Goal: Information Seeking & Learning: Check status

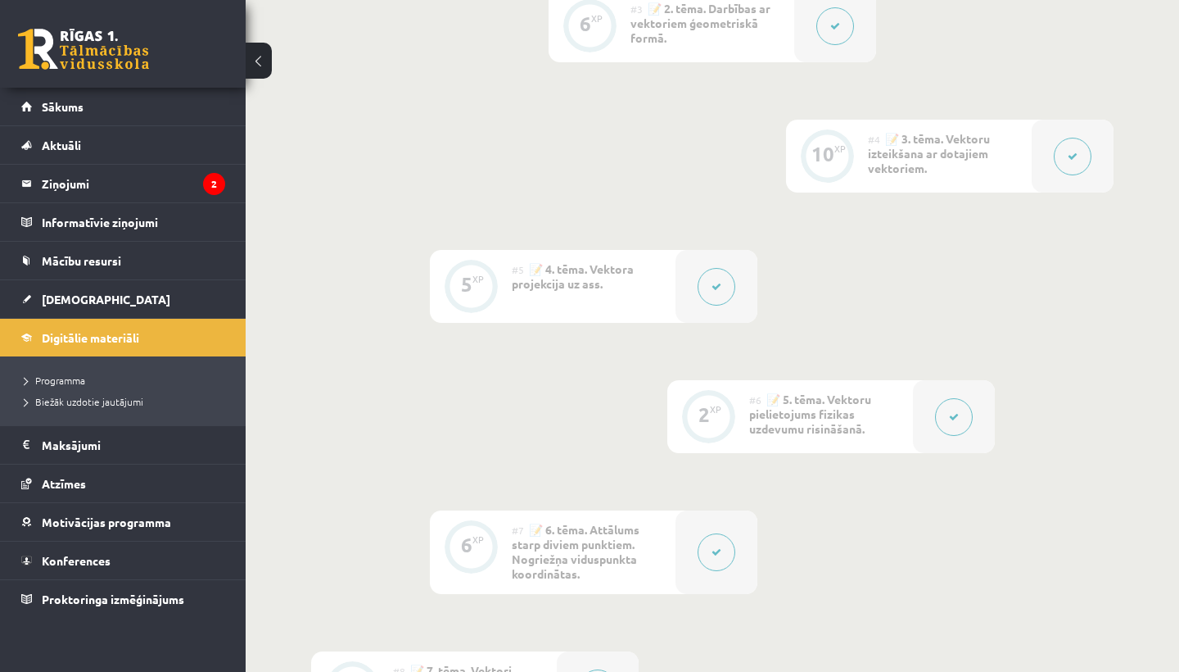
scroll to position [698, 0]
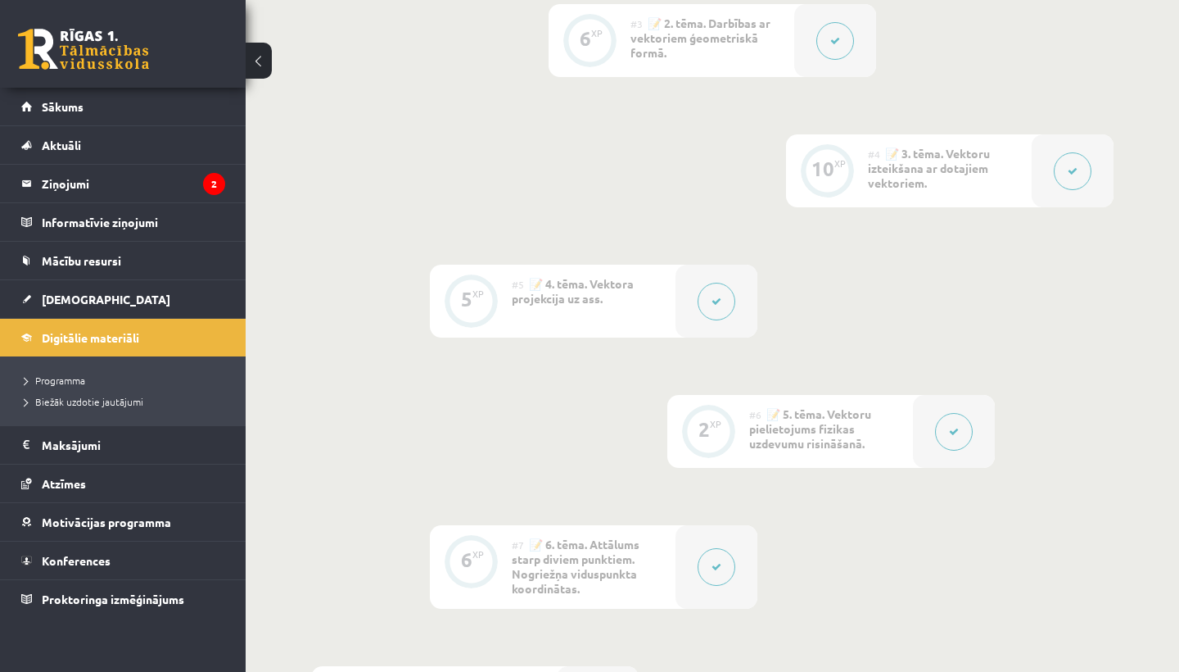
click at [723, 305] on button at bounding box center [717, 302] width 38 height 38
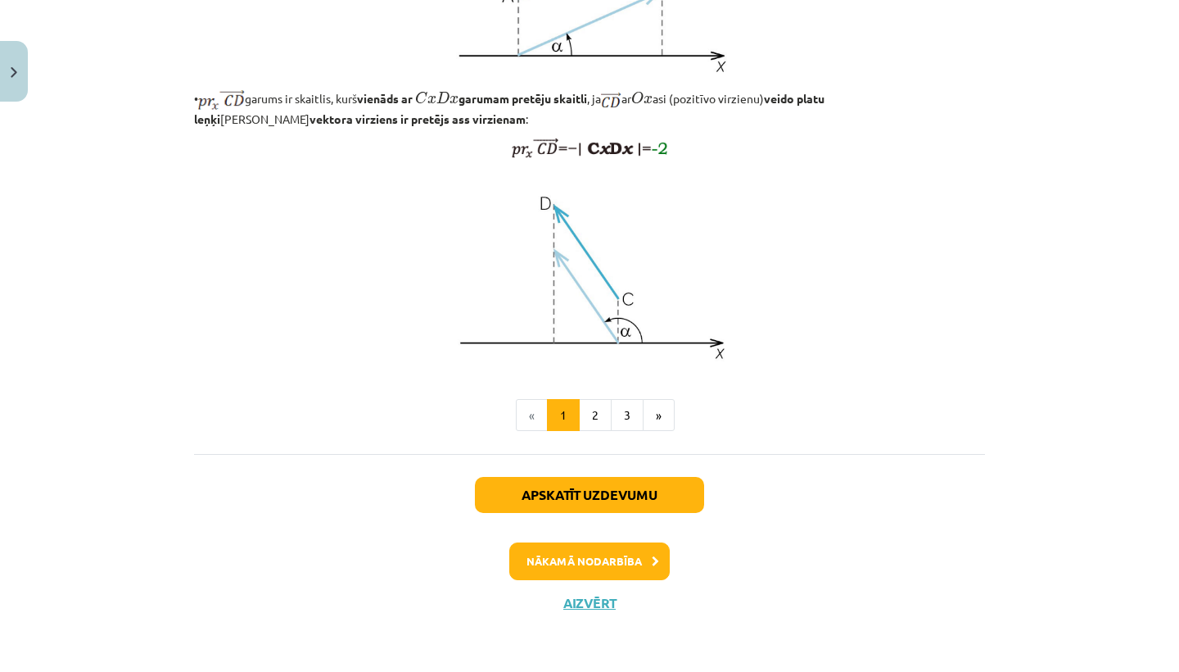
scroll to position [1327, 0]
click at [581, 602] on button "Aizvērt" at bounding box center [590, 603] width 62 height 16
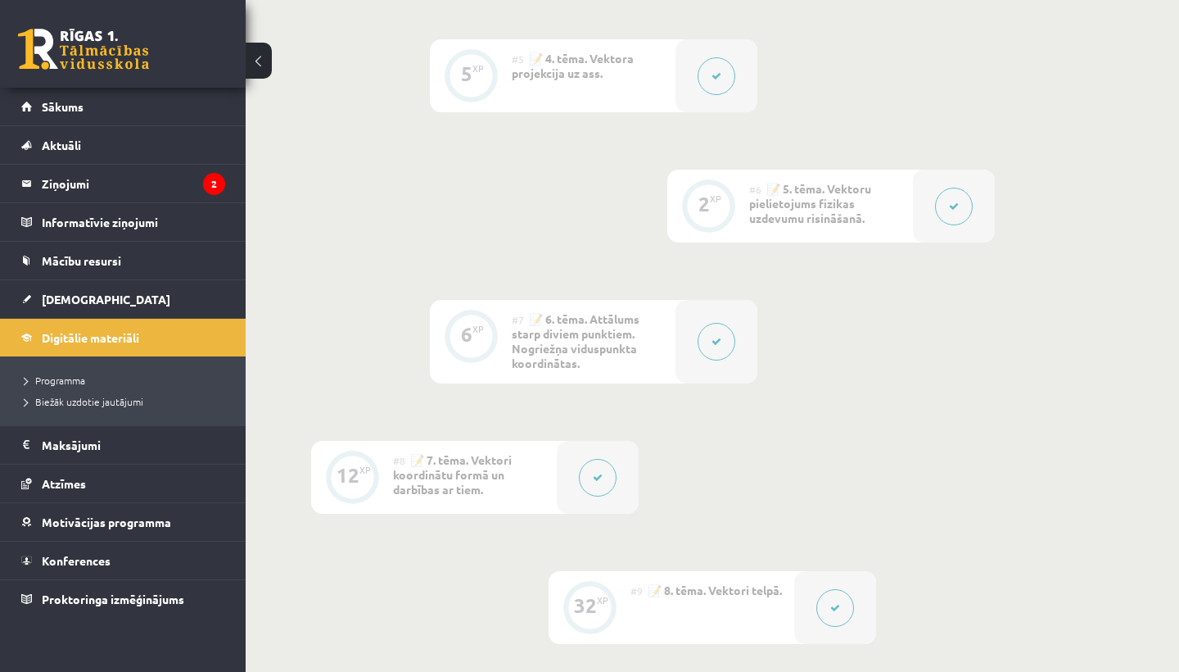
scroll to position [970, 0]
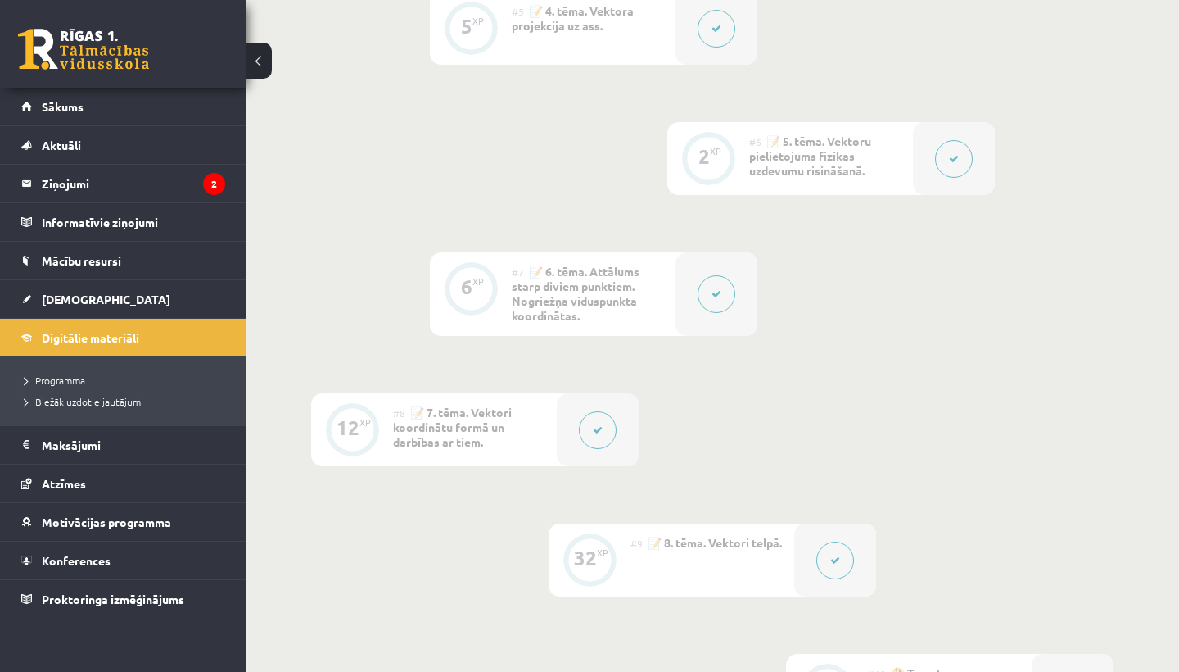
click at [597, 435] on button at bounding box center [598, 430] width 38 height 38
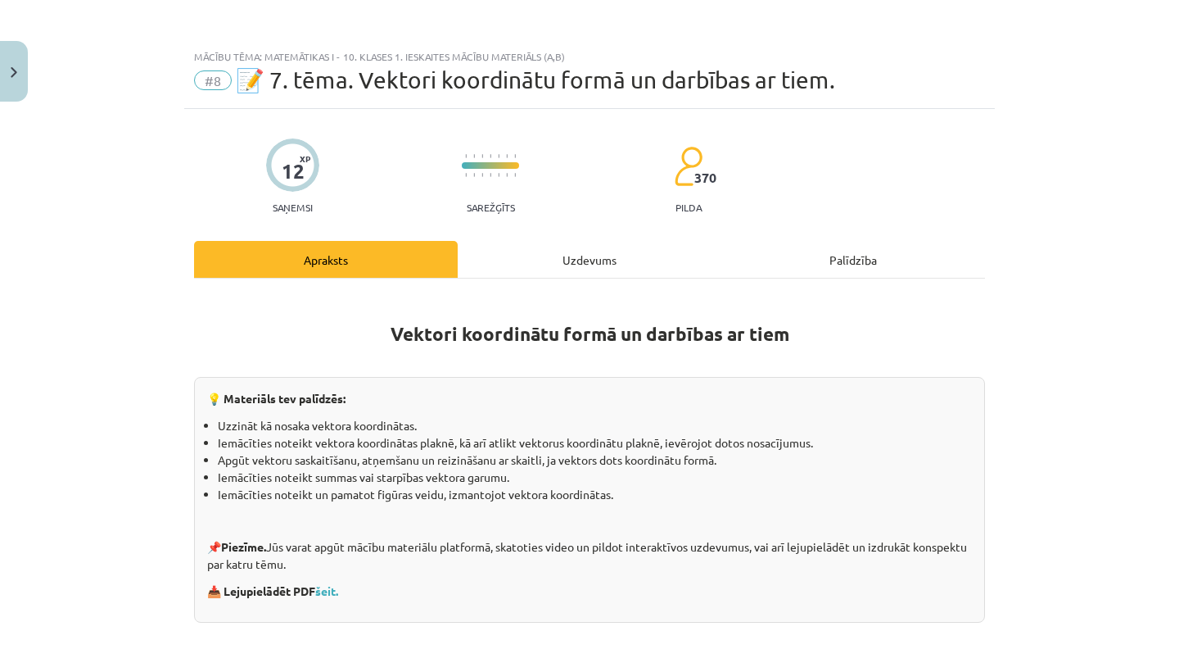
scroll to position [0, 0]
click at [11, 89] on button "Close" at bounding box center [14, 71] width 28 height 61
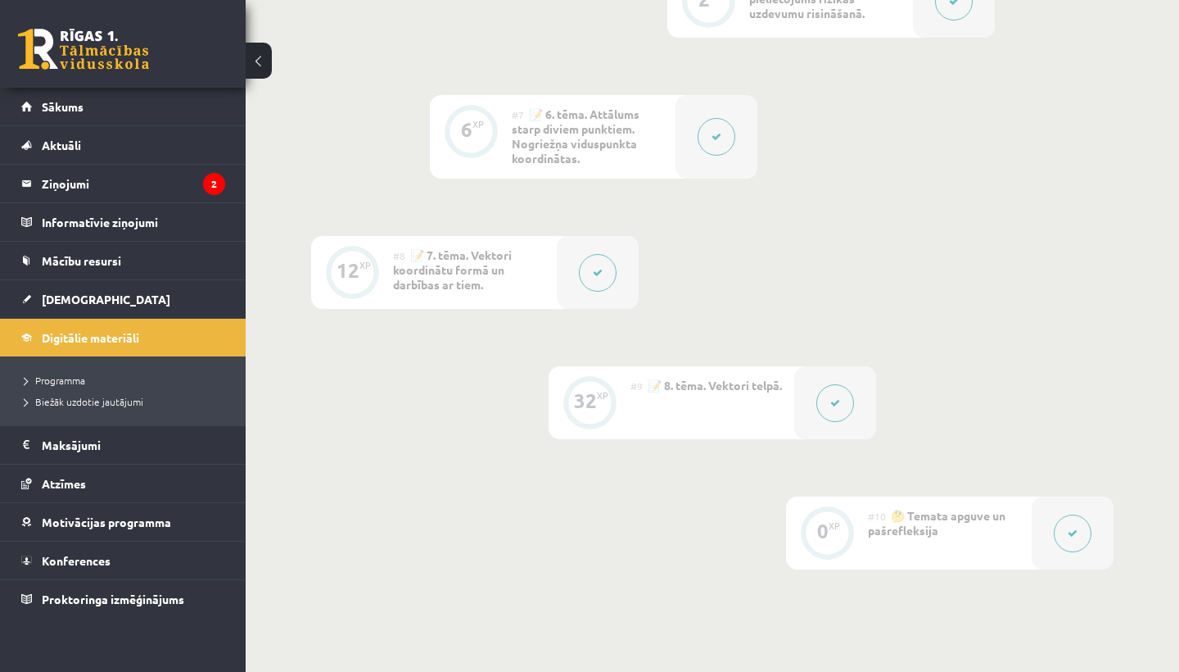
scroll to position [1145, 0]
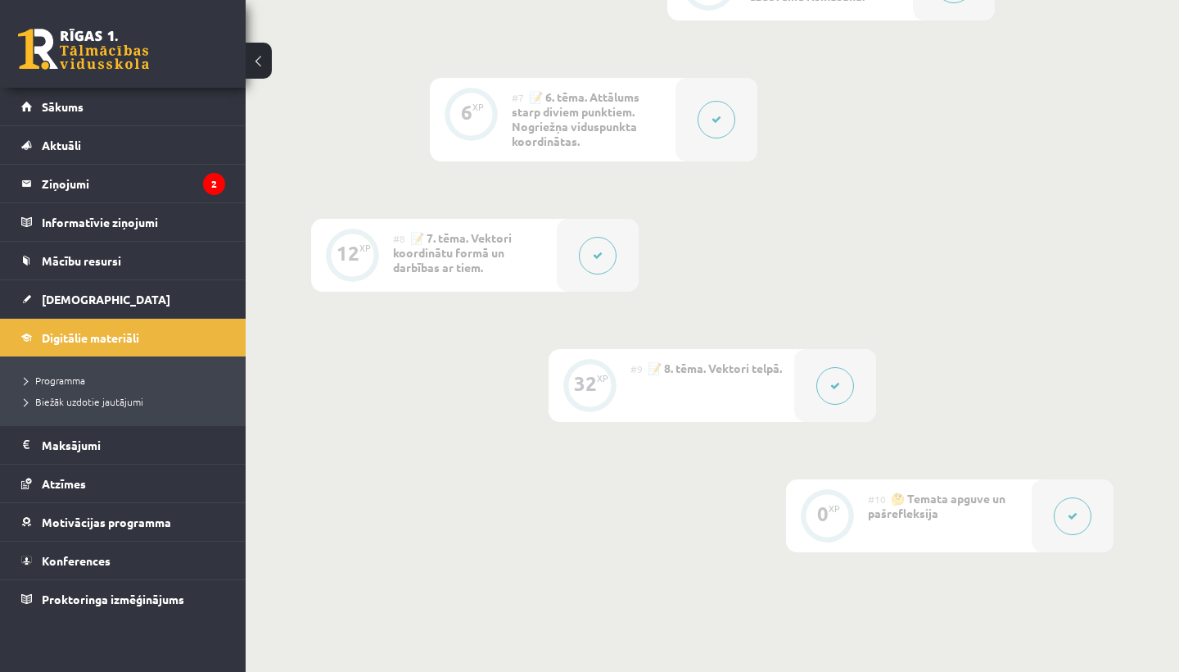
click at [822, 385] on button at bounding box center [835, 386] width 38 height 38
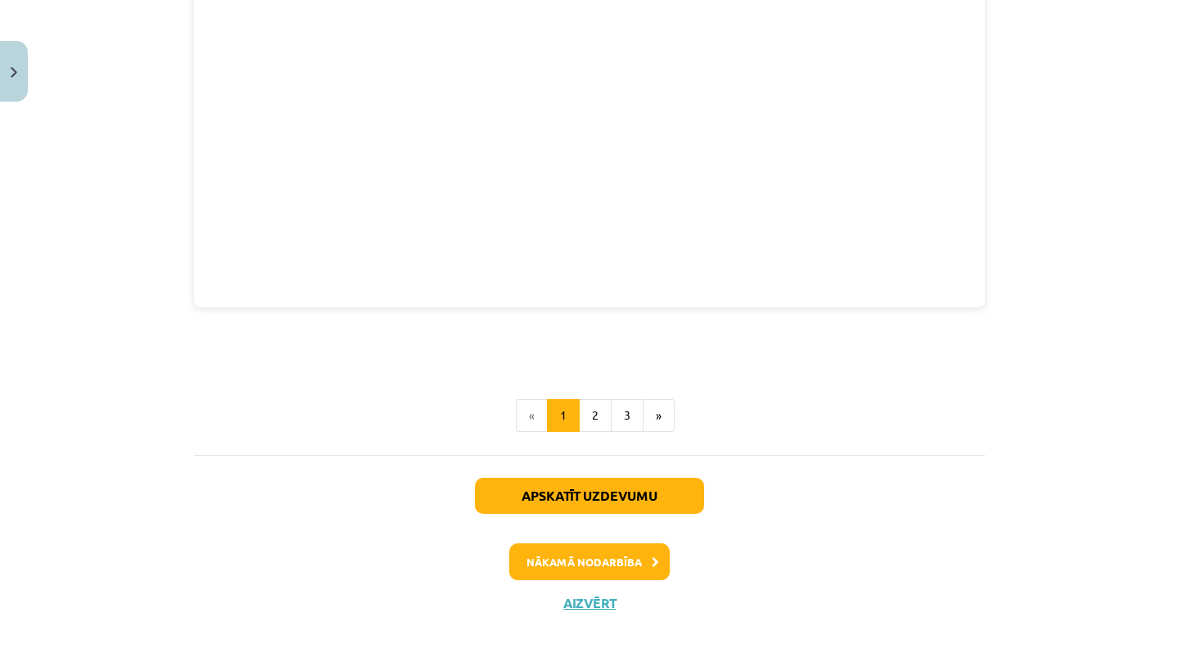
scroll to position [2250, 0]
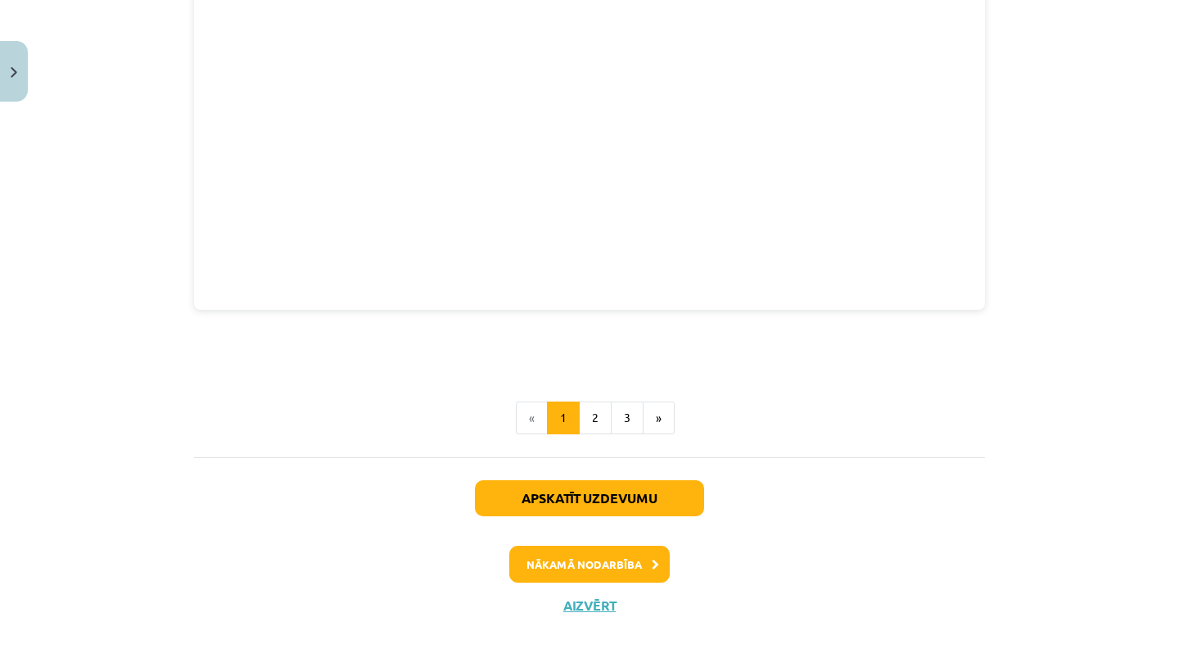
click at [568, 599] on button "Aizvērt" at bounding box center [590, 605] width 62 height 16
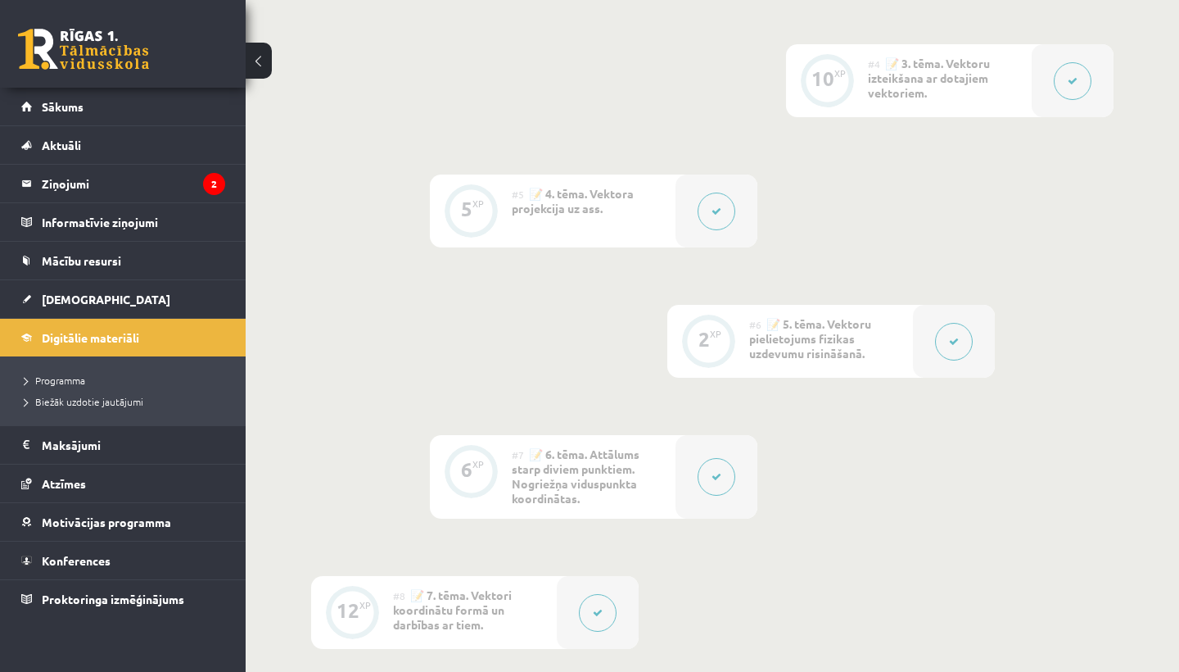
scroll to position [793, 0]
click at [957, 332] on icon at bounding box center [954, 337] width 10 height 10
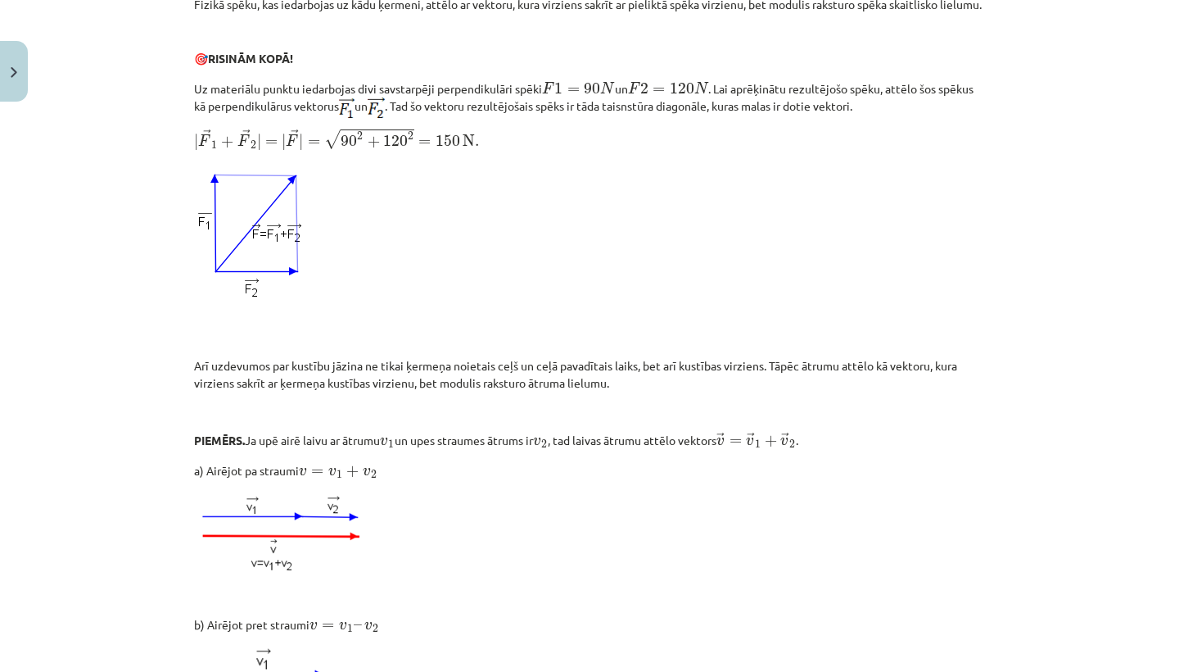
scroll to position [583, 0]
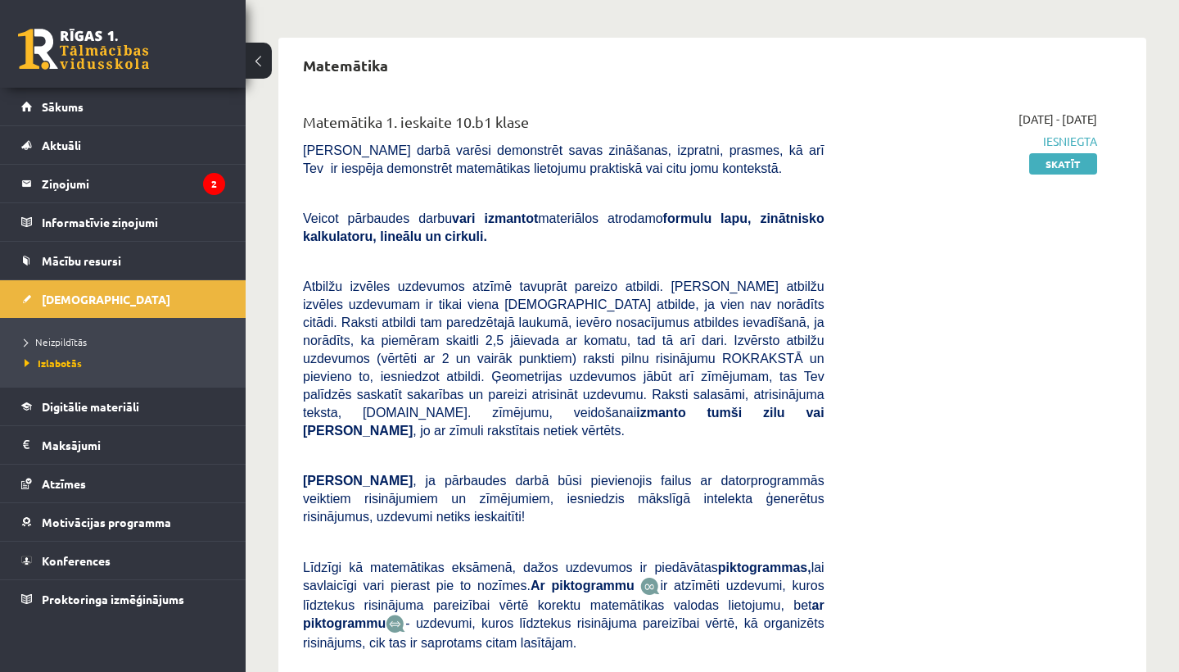
scroll to position [2166, 0]
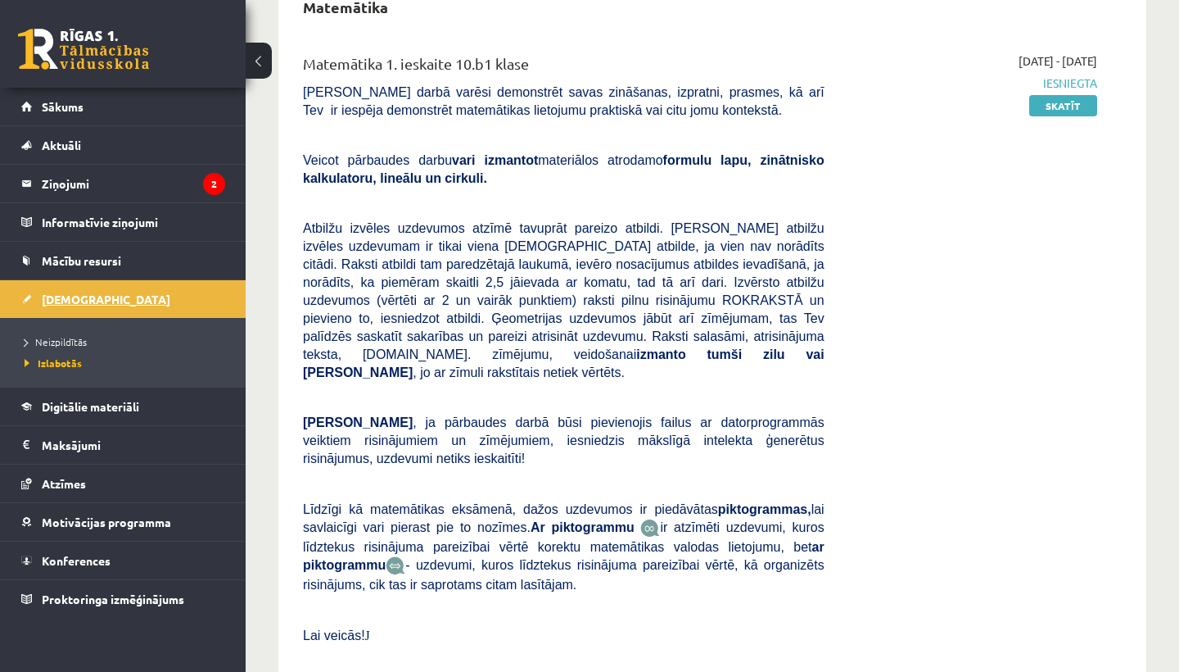
click at [63, 294] on span "[DEMOGRAPHIC_DATA]" at bounding box center [106, 299] width 129 height 15
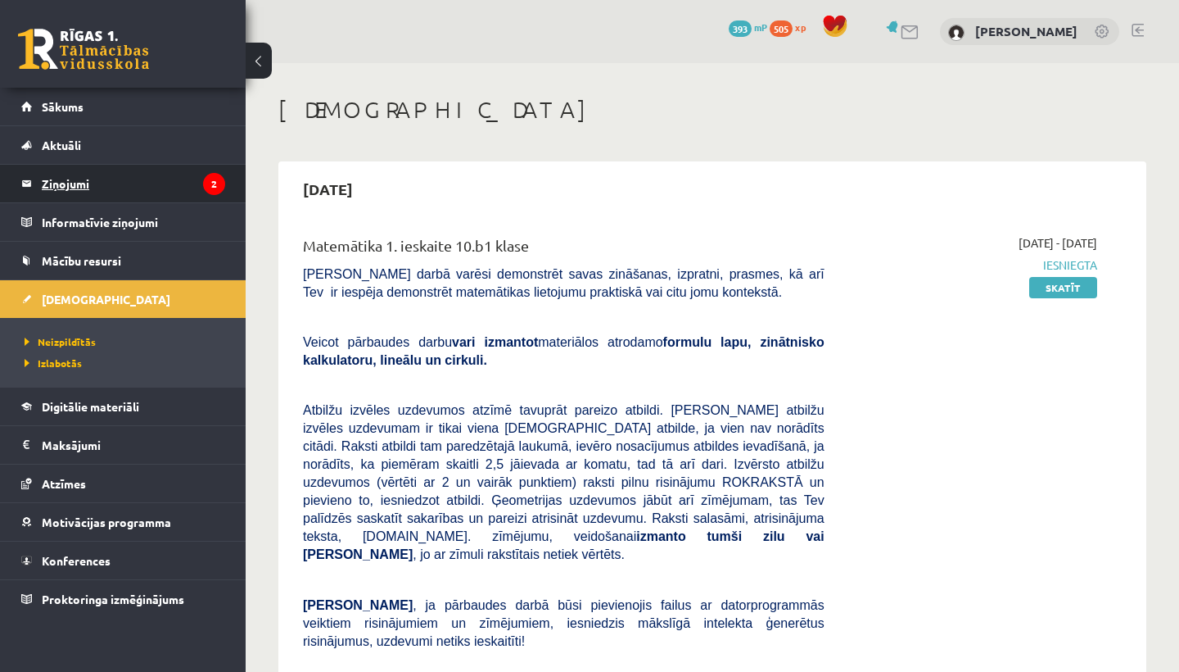
click at [99, 185] on legend "Ziņojumi 2" at bounding box center [133, 184] width 183 height 38
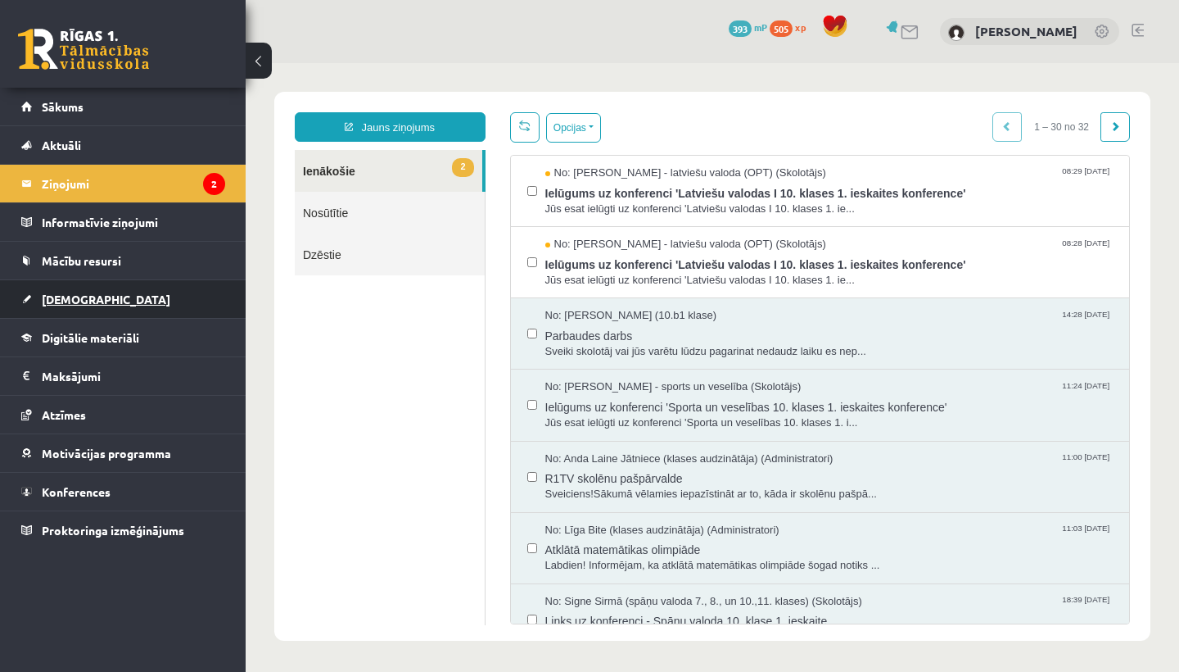
click at [66, 305] on link "[DEMOGRAPHIC_DATA]" at bounding box center [123, 299] width 204 height 38
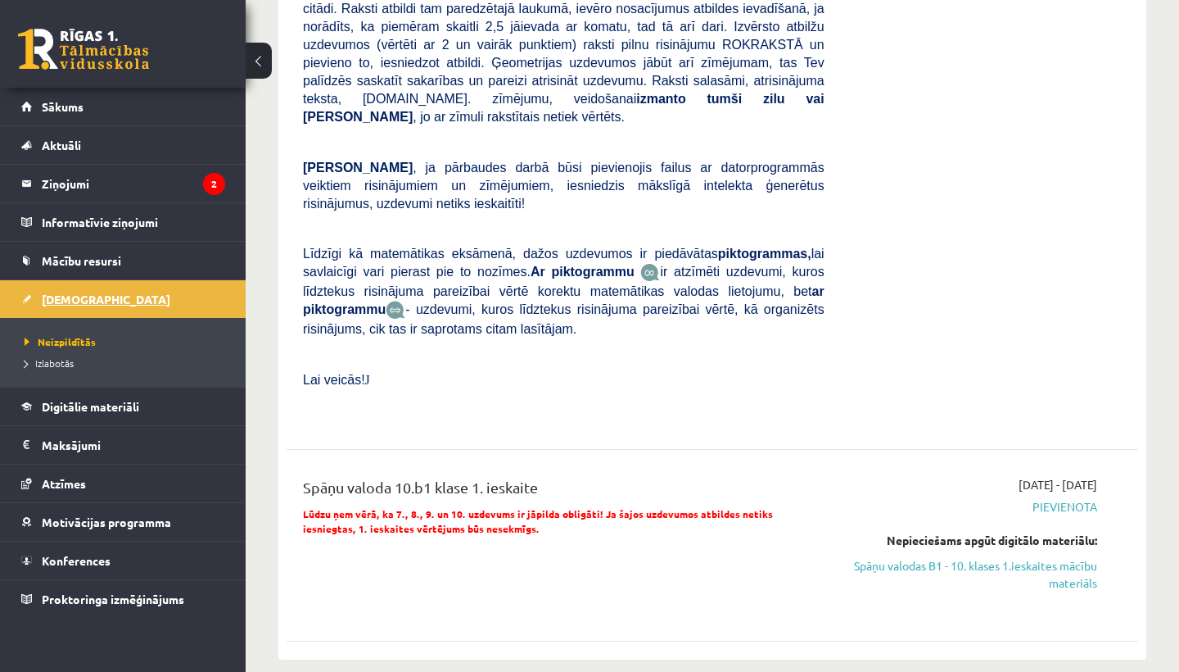
scroll to position [439, 0]
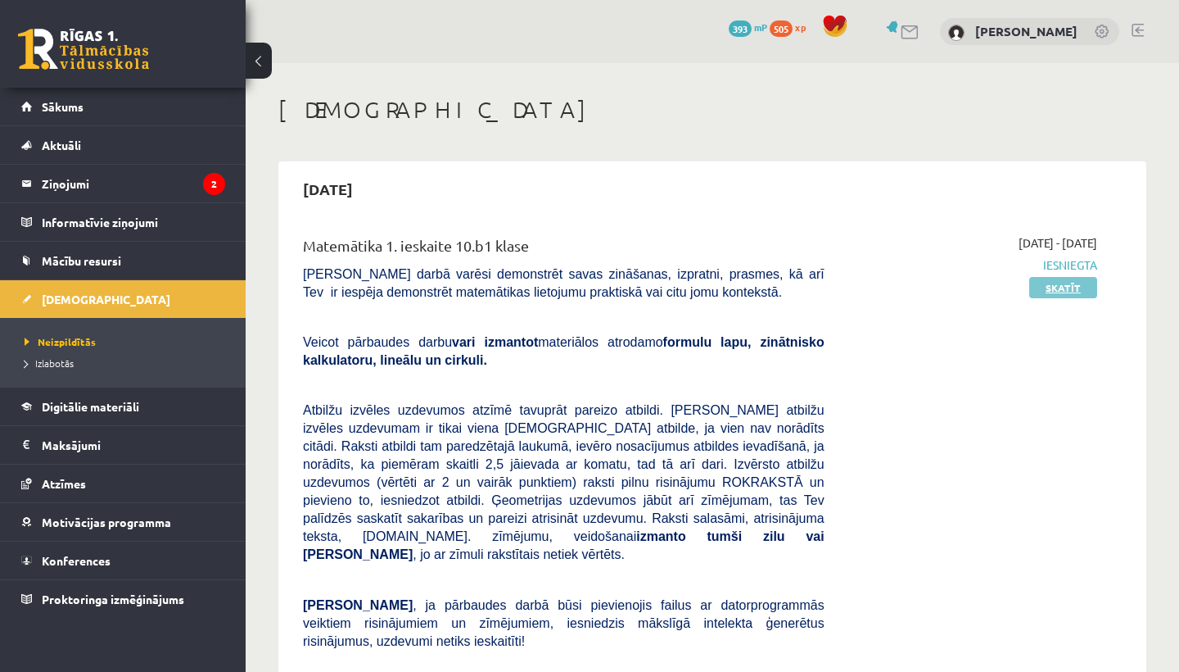
click at [1067, 287] on link "Skatīt" at bounding box center [1063, 287] width 68 height 21
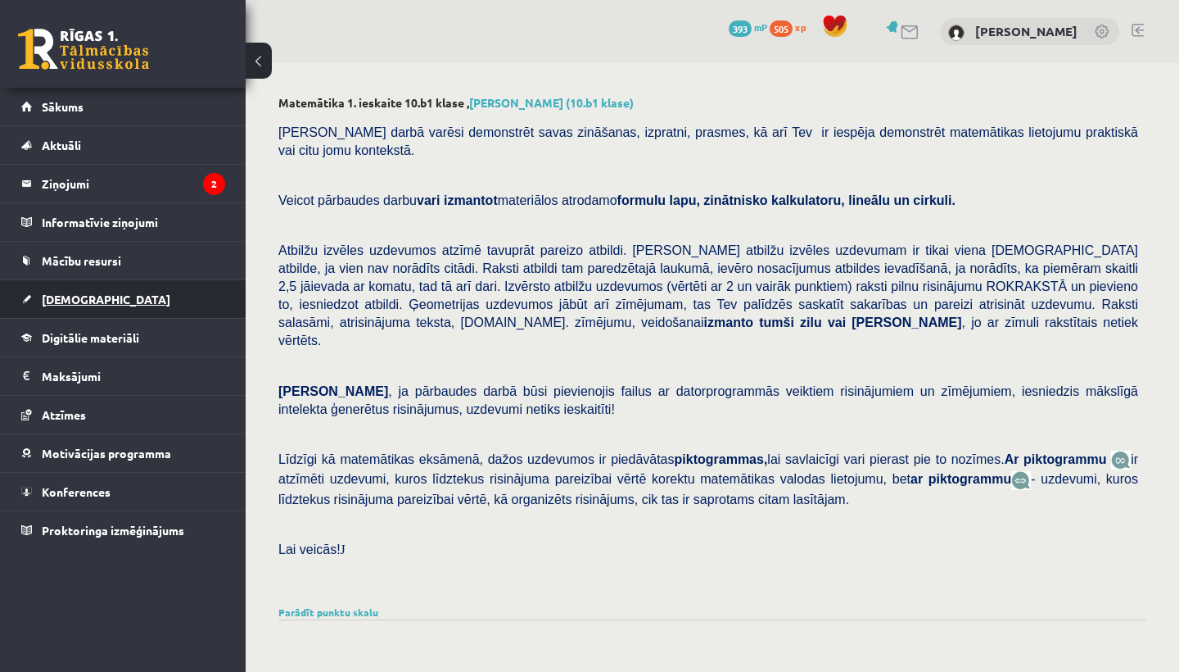
click at [75, 305] on span "[DEMOGRAPHIC_DATA]" at bounding box center [106, 299] width 129 height 15
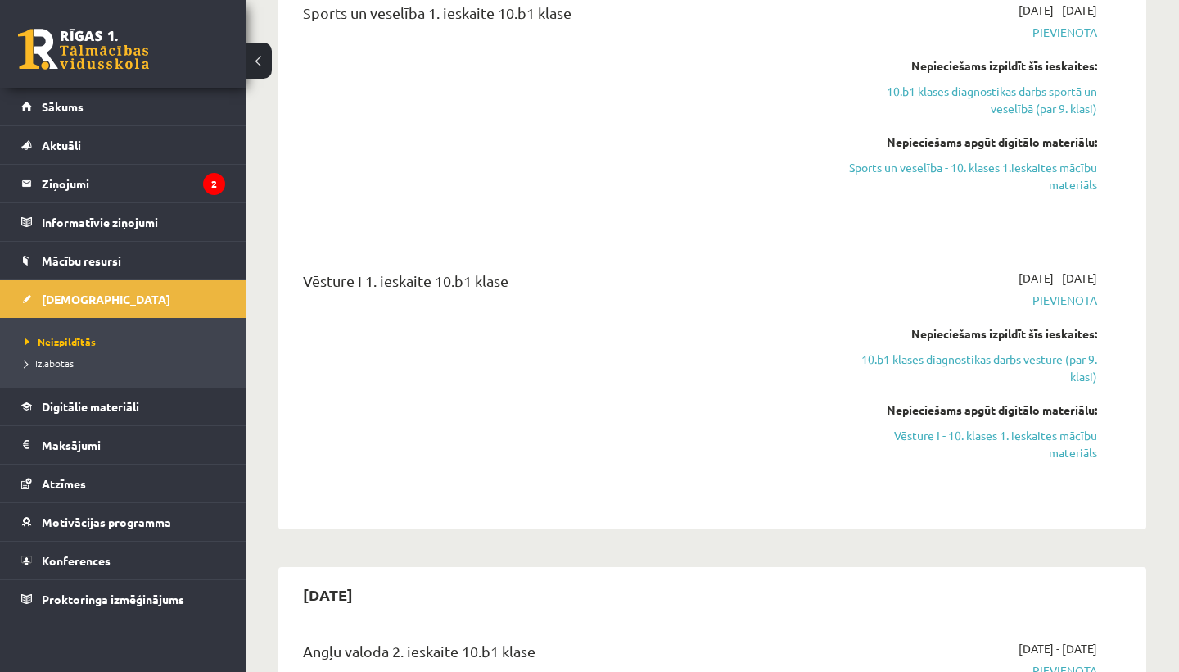
scroll to position [1813, 0]
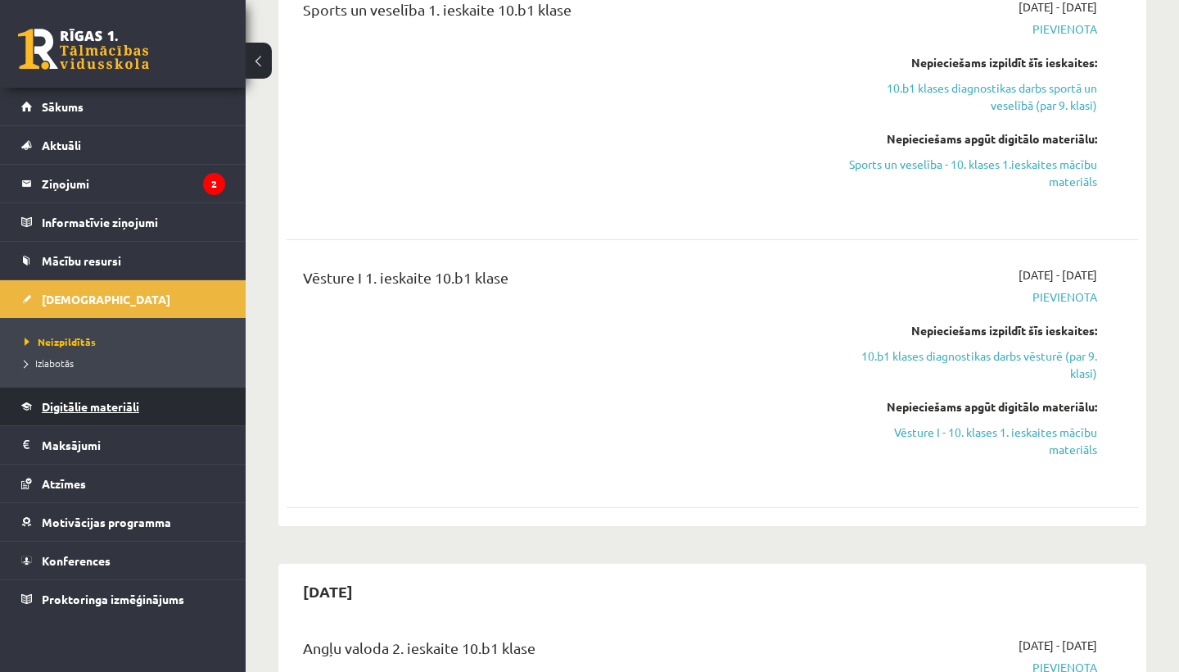
click at [57, 409] on span "Digitālie materiāli" at bounding box center [90, 406] width 97 height 15
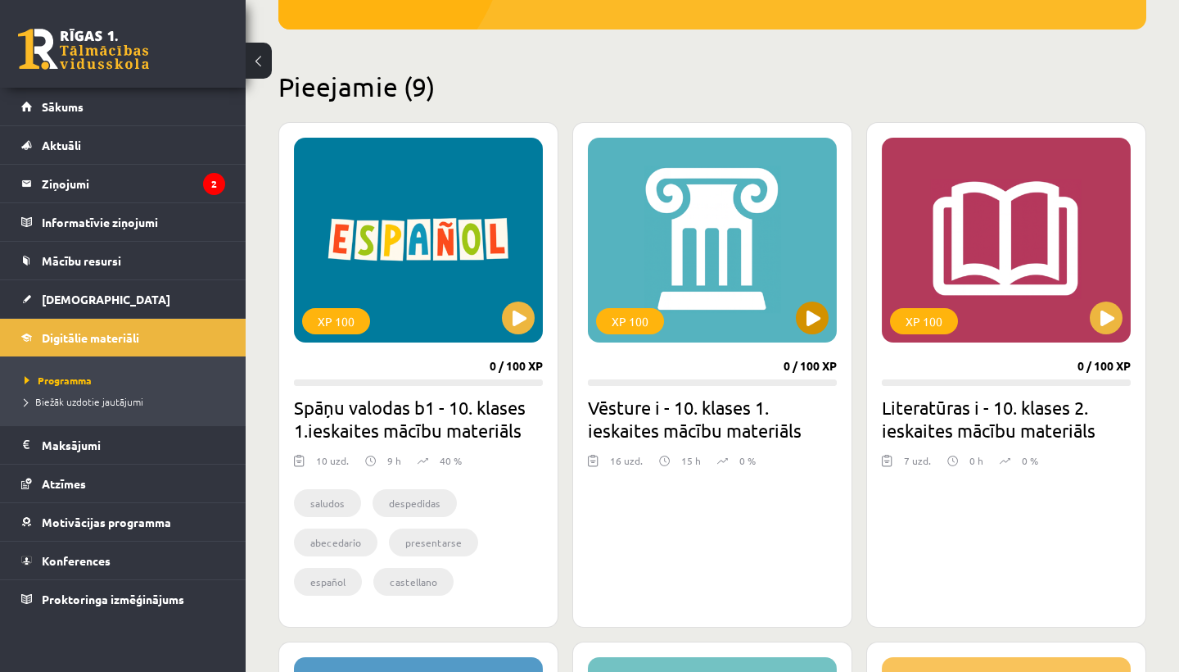
scroll to position [349, 0]
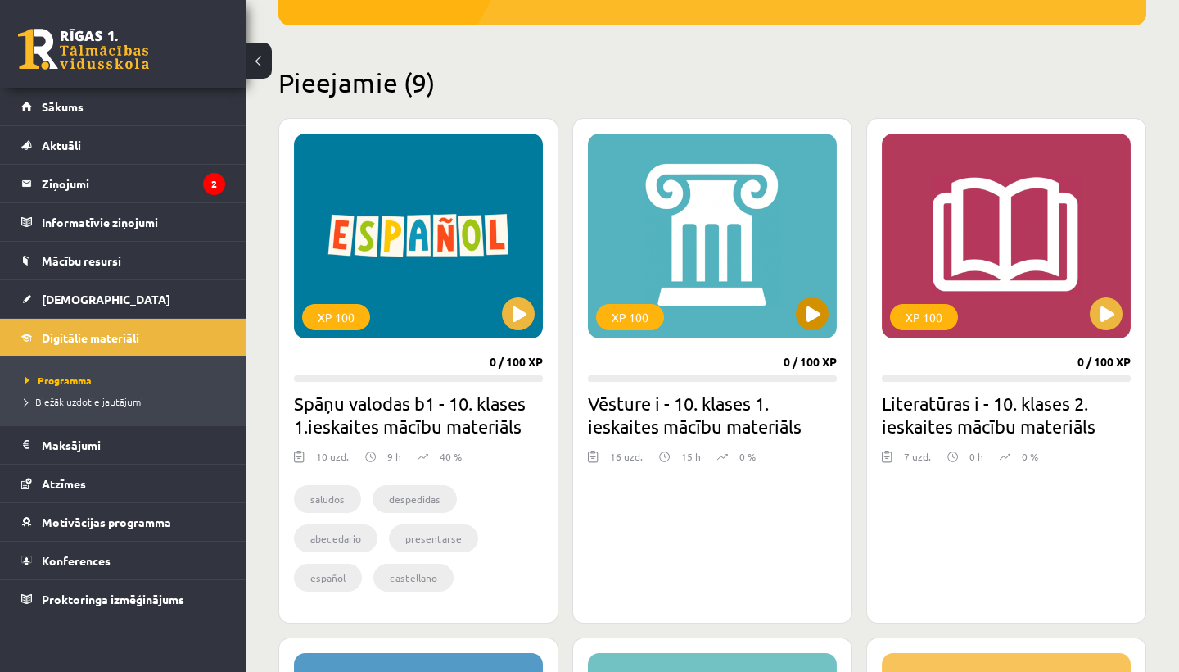
click at [813, 319] on button at bounding box center [812, 313] width 33 height 33
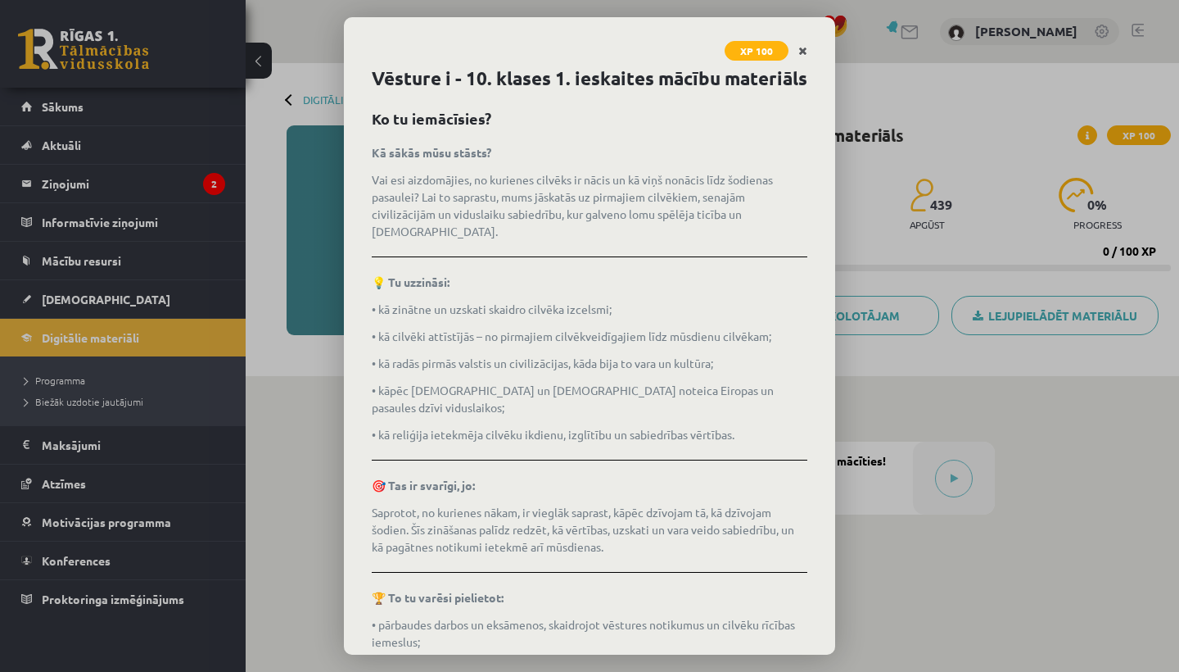
click at [808, 54] on link "Close" at bounding box center [803, 51] width 29 height 32
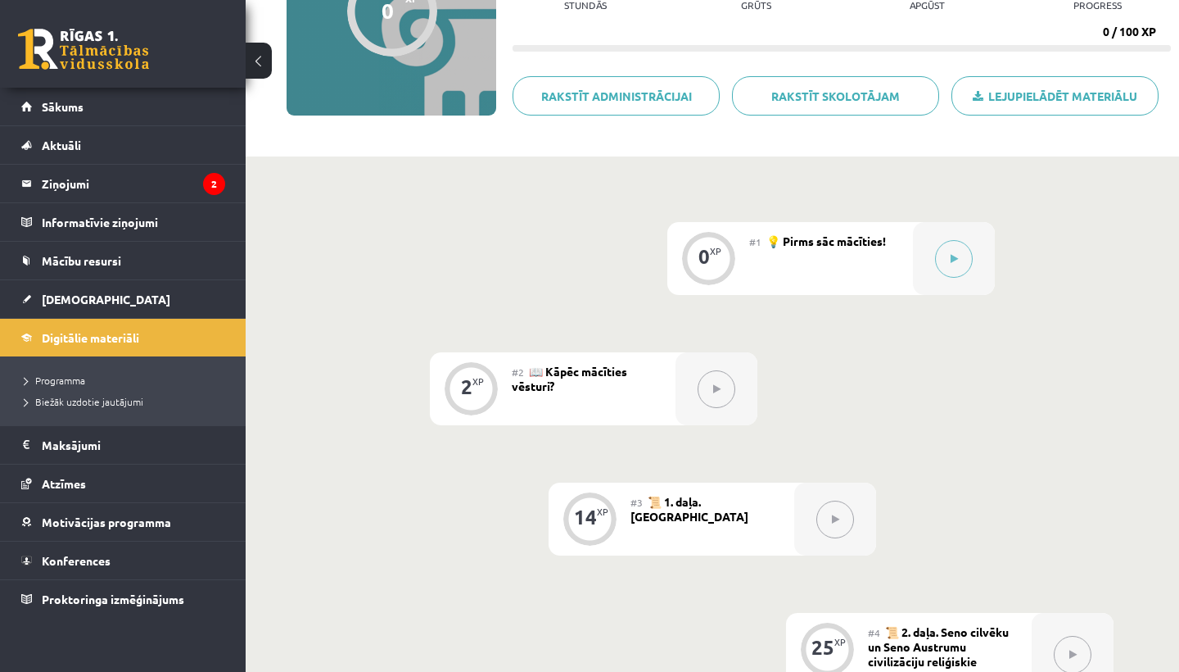
scroll to position [219, 0]
